Goal: Task Accomplishment & Management: Manage account settings

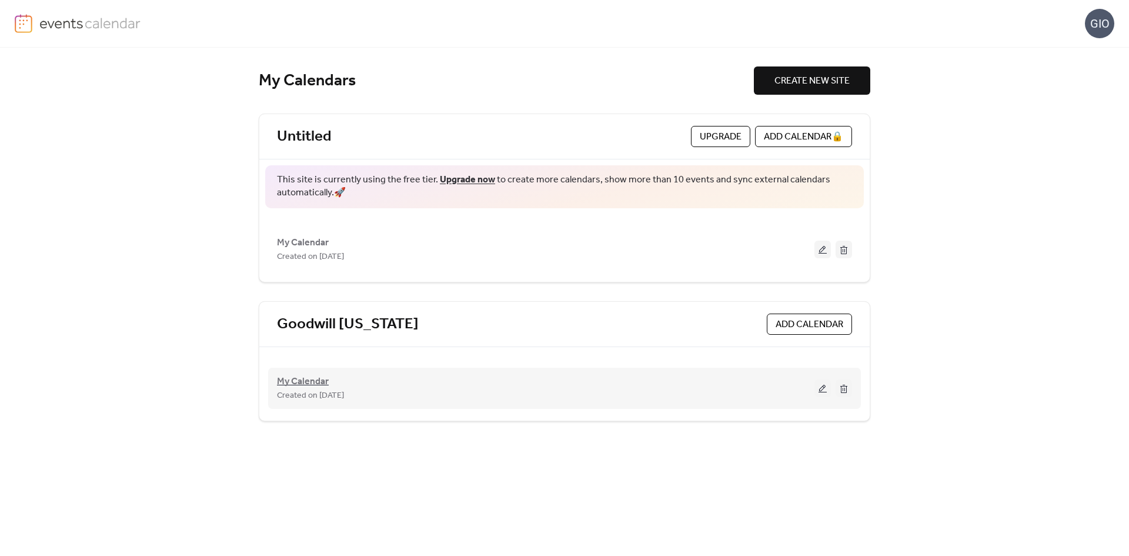
click at [311, 382] on span "My Calendar" at bounding box center [303, 381] width 52 height 14
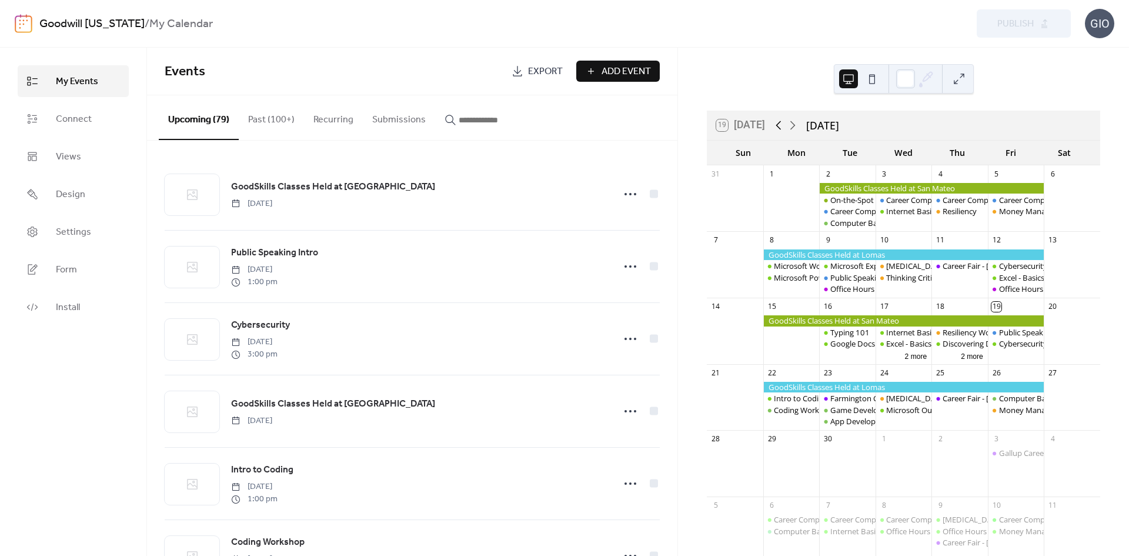
click at [781, 127] on icon at bounding box center [778, 125] width 14 height 14
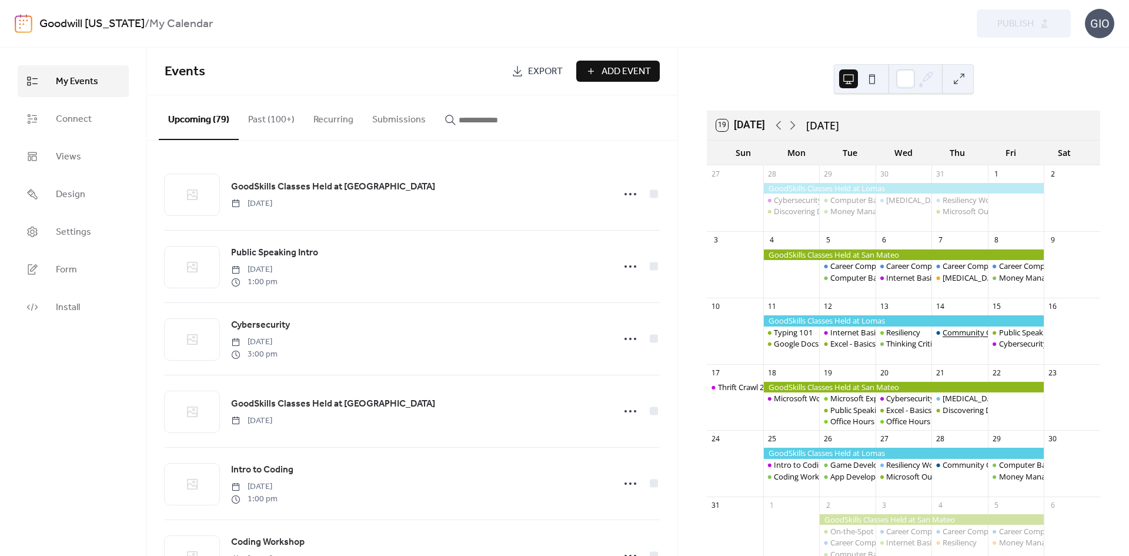
click at [957, 331] on div "Community Career Fair" at bounding box center [982, 332] width 81 height 11
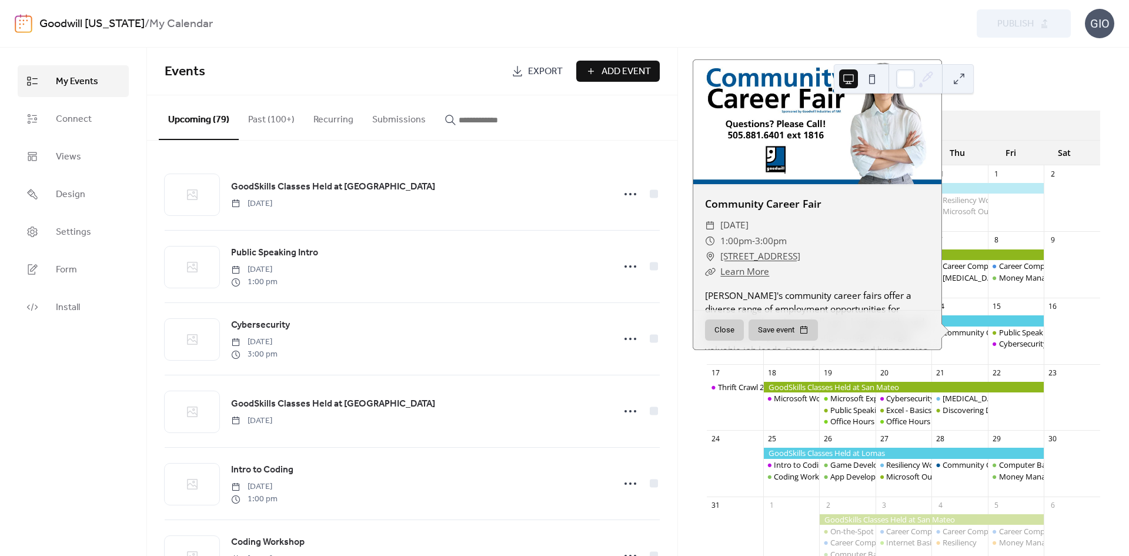
click at [830, 141] on div at bounding box center [817, 122] width 248 height 124
click at [723, 326] on button "Close" at bounding box center [724, 329] width 39 height 21
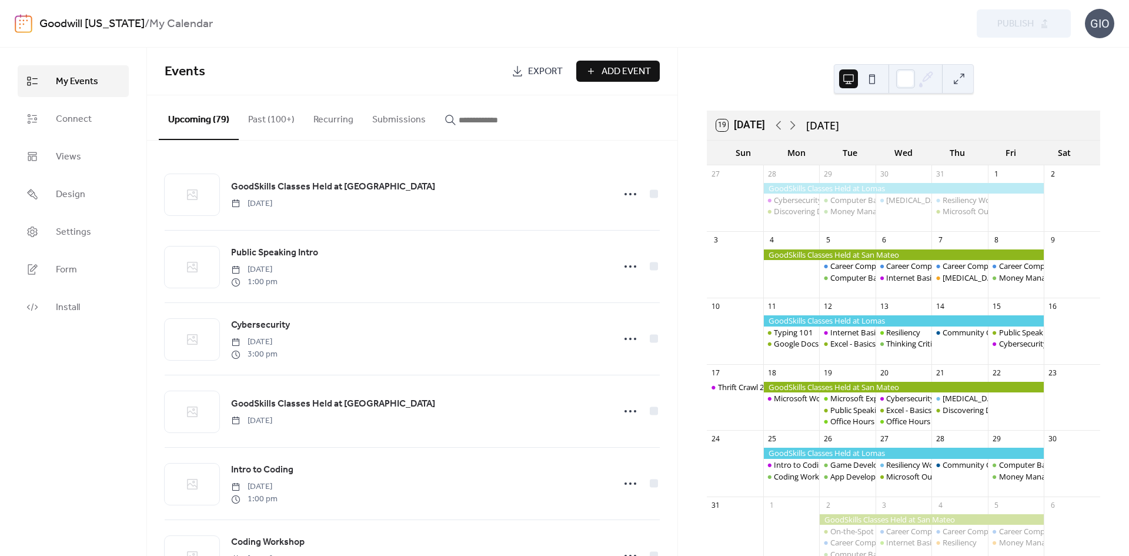
click at [269, 121] on button "Past (100+)" at bounding box center [271, 117] width 65 height 44
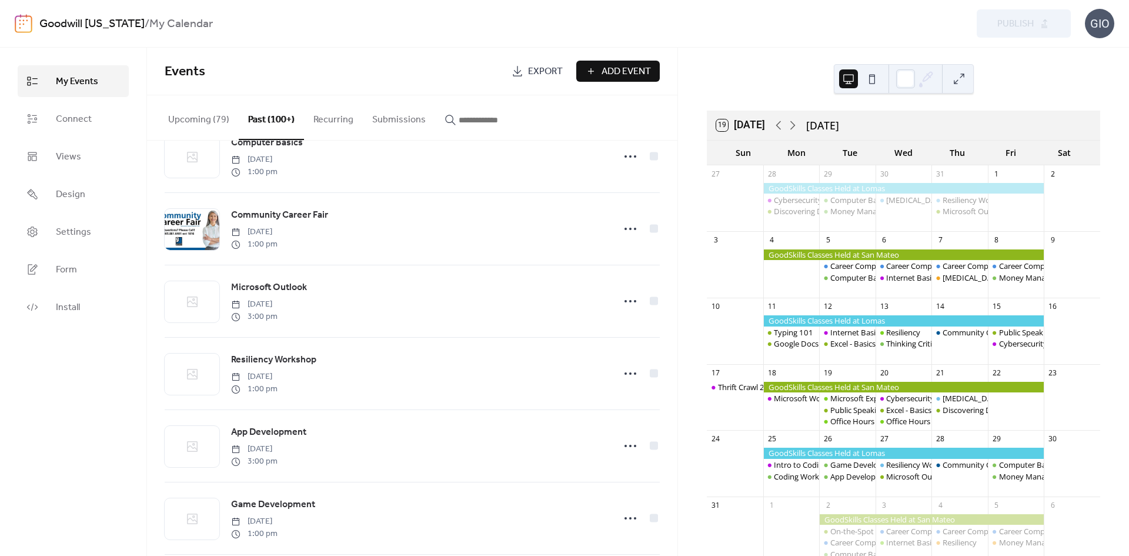
scroll to position [2534, 0]
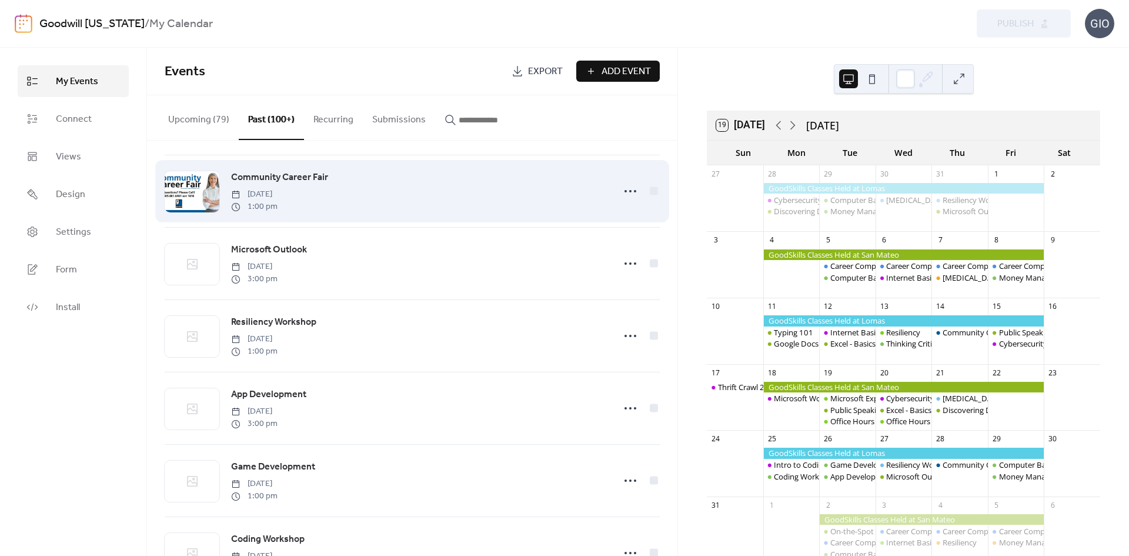
click at [275, 185] on span "Community Career Fair" at bounding box center [279, 177] width 97 height 14
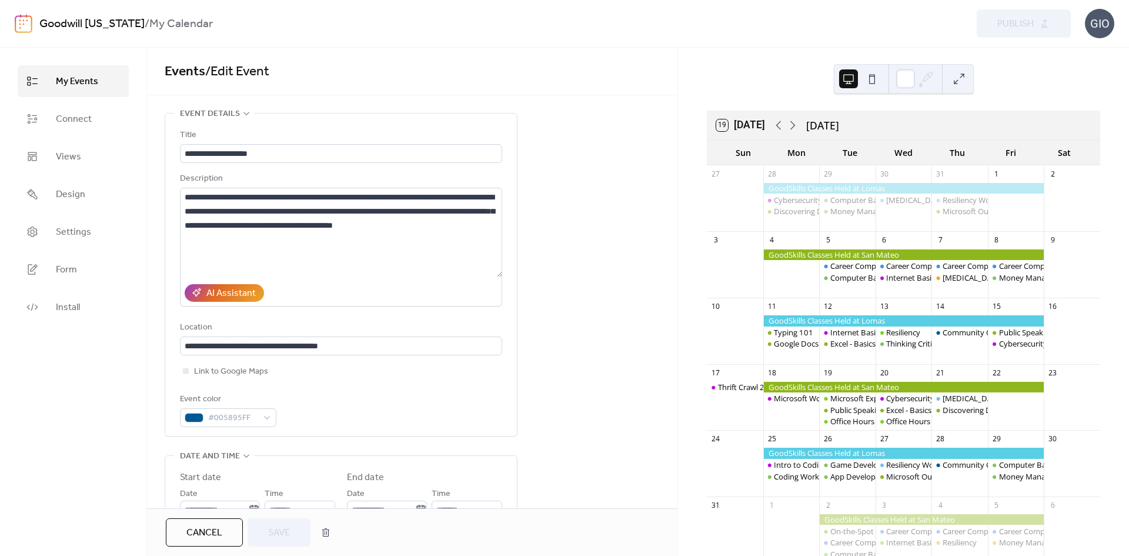
click at [65, 79] on span "My Events" at bounding box center [77, 82] width 42 height 14
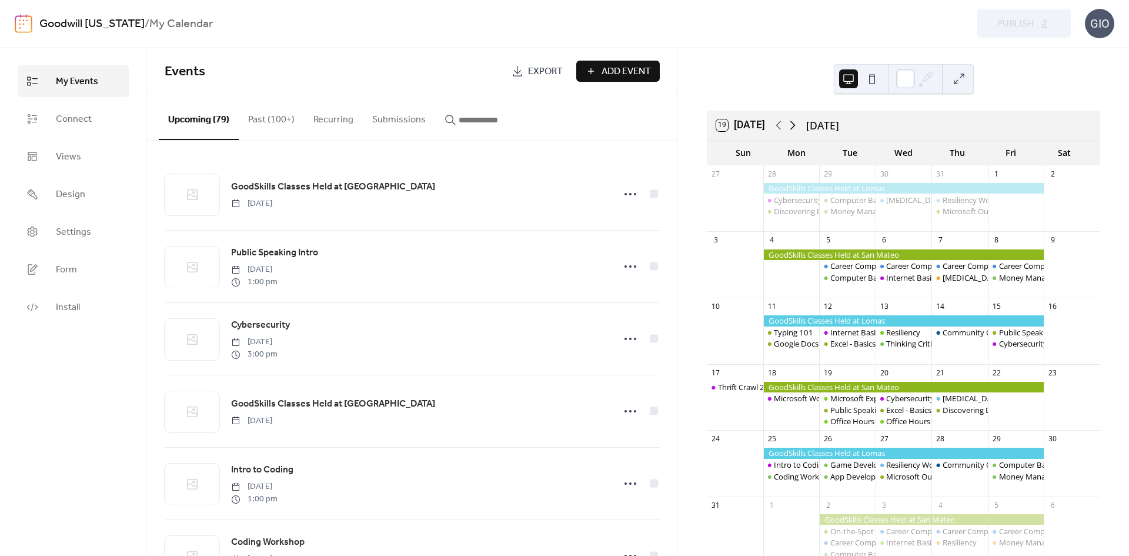
click at [794, 126] on icon at bounding box center [792, 125] width 14 height 14
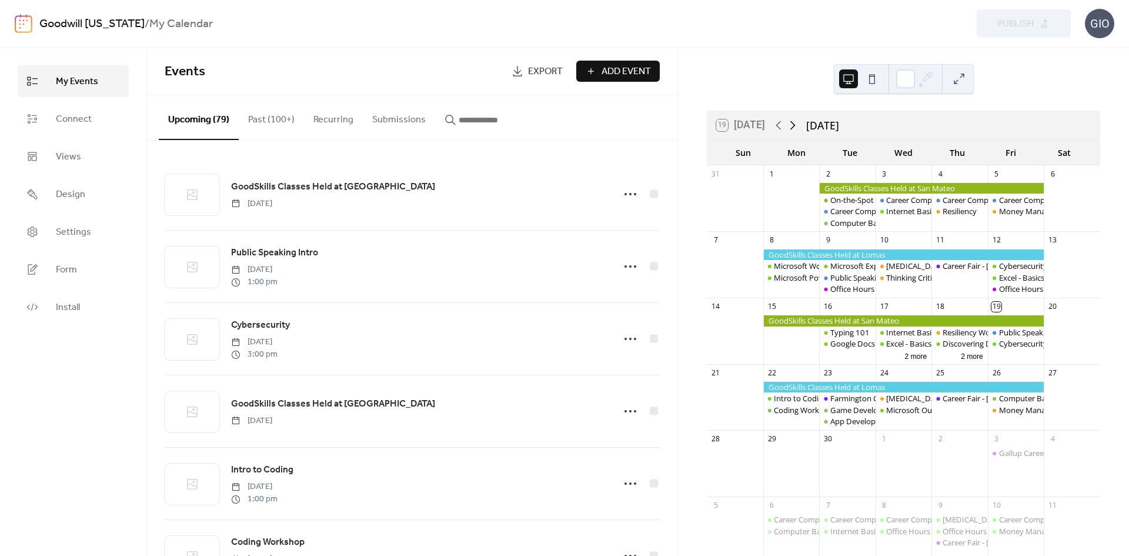
click at [793, 123] on icon at bounding box center [792, 125] width 14 height 14
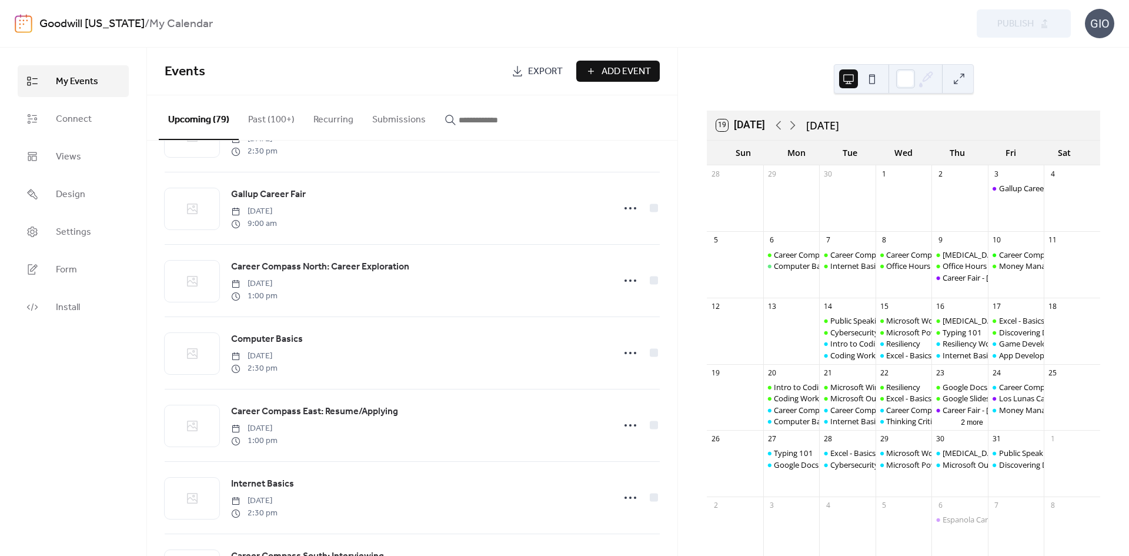
scroll to position [1058, 0]
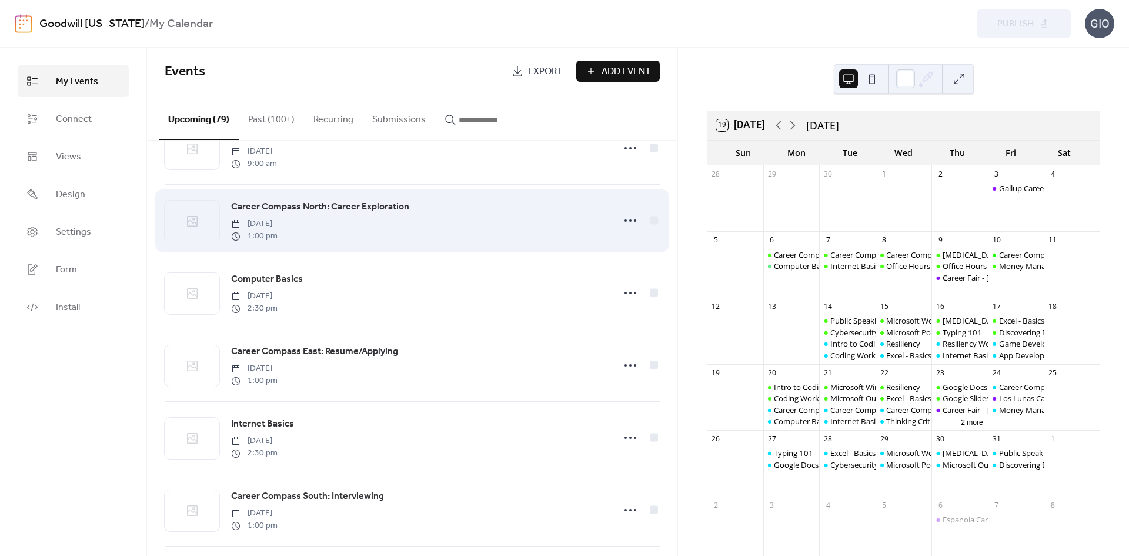
click at [312, 213] on span "Career Compass North: Career Exploration" at bounding box center [320, 207] width 178 height 14
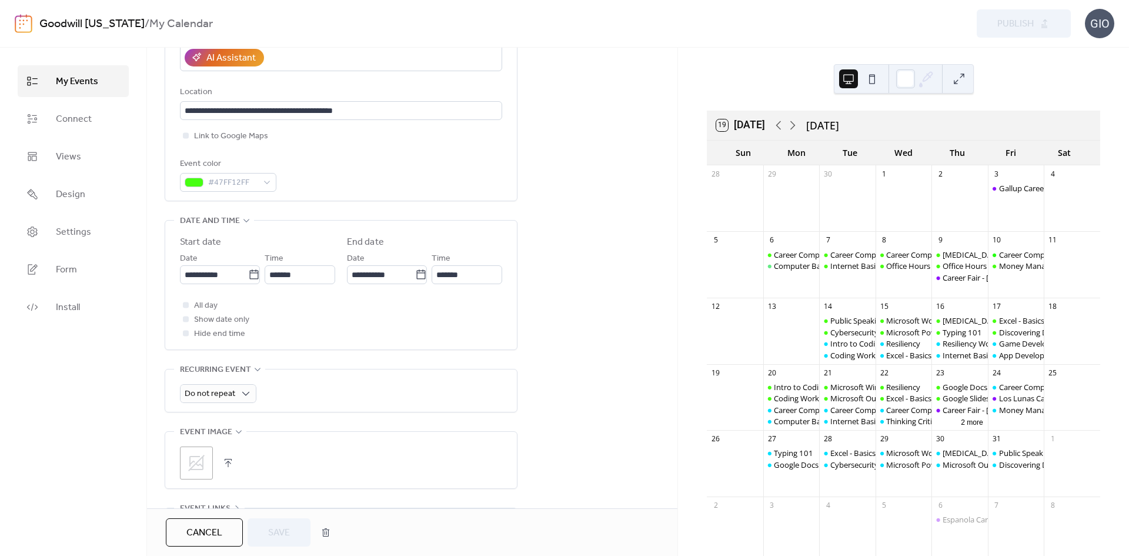
scroll to position [1, 0]
click at [225, 461] on button "button" at bounding box center [228, 462] width 16 height 16
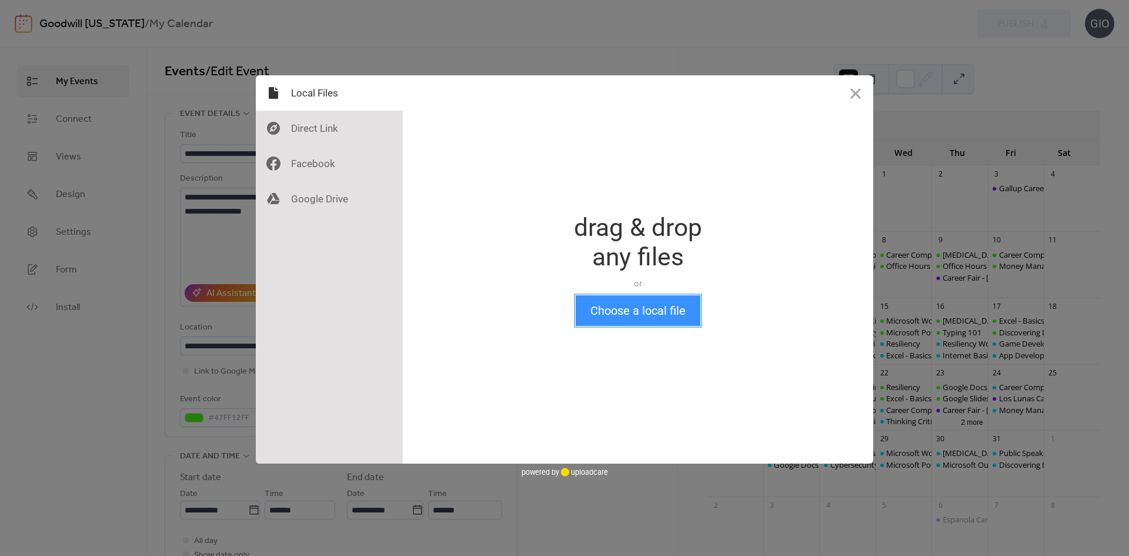
click at [638, 316] on button "Choose a local file" at bounding box center [638, 310] width 125 height 31
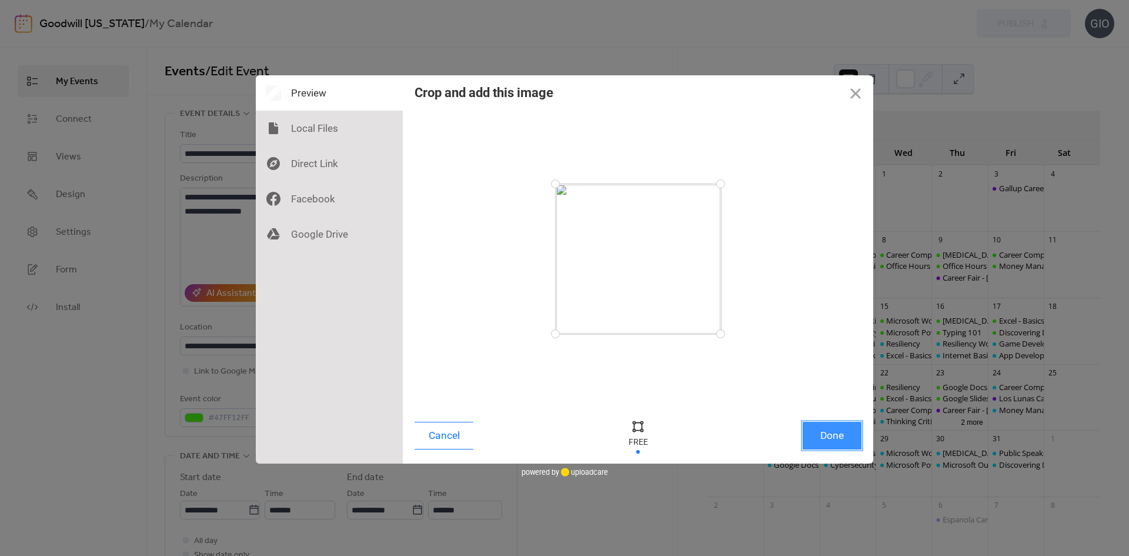
click at [834, 440] on button "Done" at bounding box center [831, 436] width 59 height 28
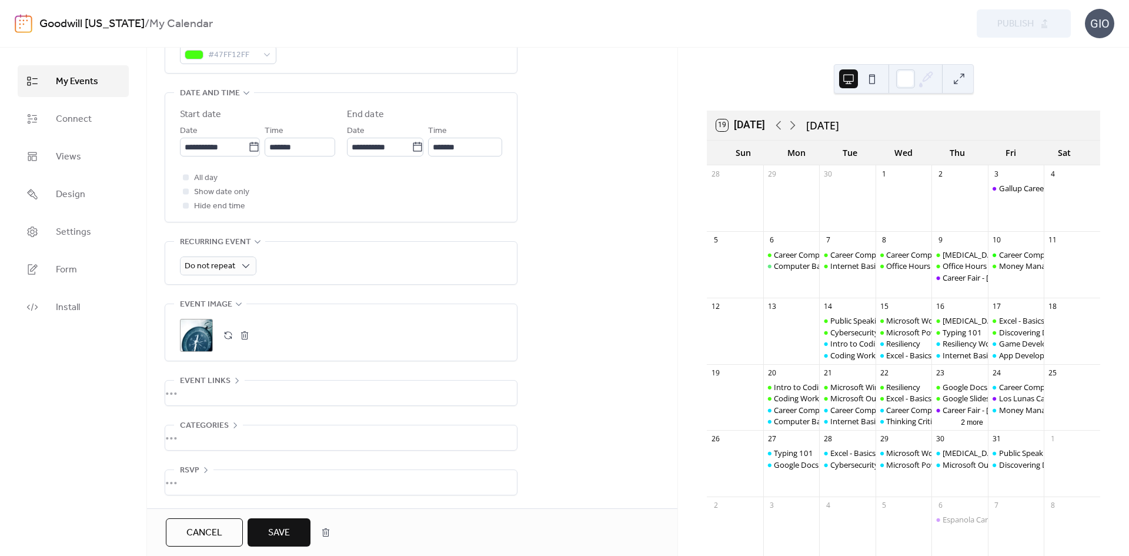
click at [281, 539] on span "Save" at bounding box center [279, 533] width 22 height 14
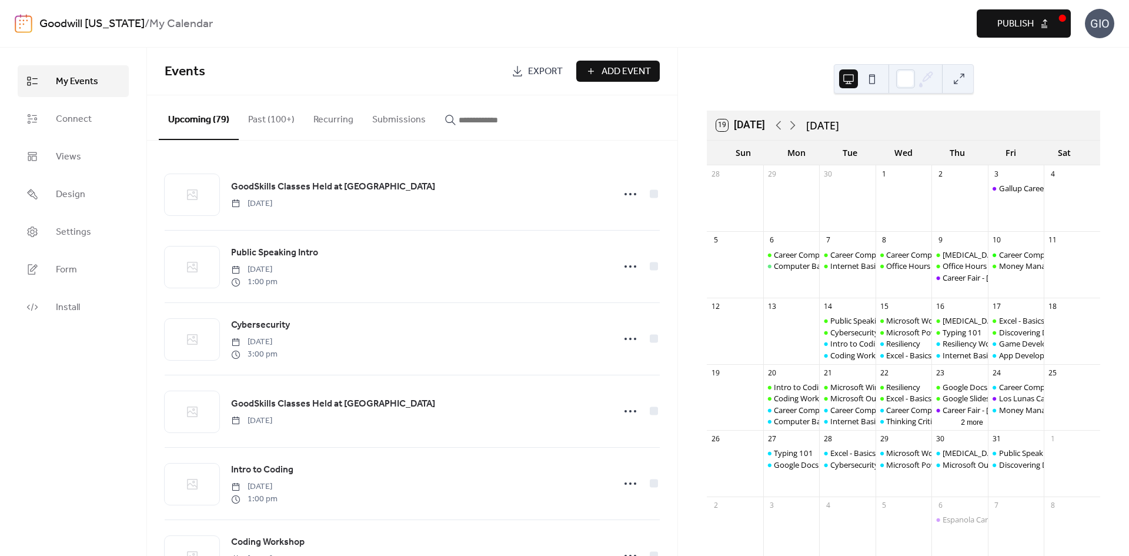
click at [1026, 29] on span "Publish" at bounding box center [1015, 24] width 36 height 14
